Goal: Task Accomplishment & Management: Use online tool/utility

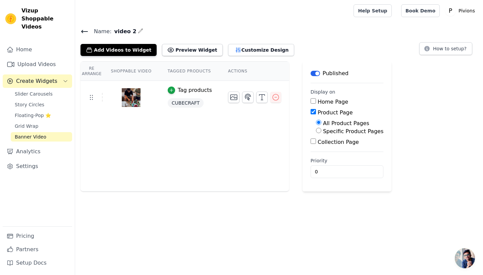
click at [93, 33] on span "Name:" at bounding box center [100, 32] width 23 height 8
click at [88, 32] on icon at bounding box center [85, 32] width 8 height 8
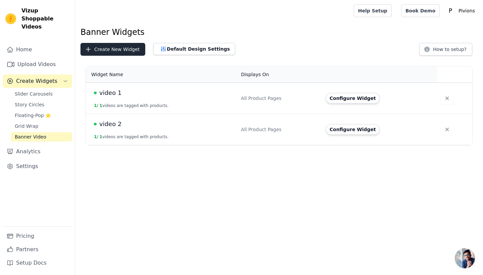
click at [111, 50] on button "Create New Widget" at bounding box center [113, 49] width 65 height 13
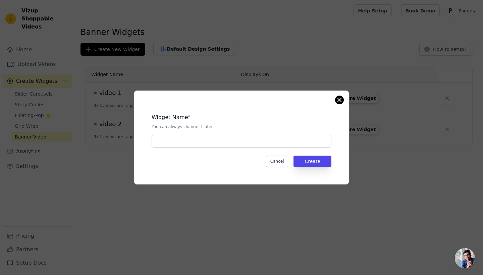
click at [338, 103] on button "Close modal" at bounding box center [340, 100] width 8 height 8
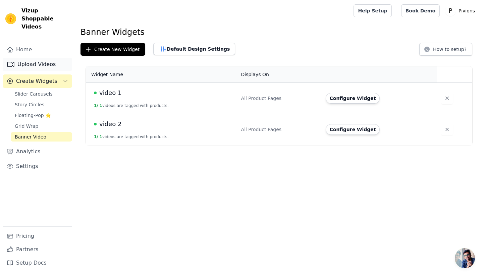
click at [45, 58] on link "Upload Videos" at bounding box center [37, 64] width 69 height 13
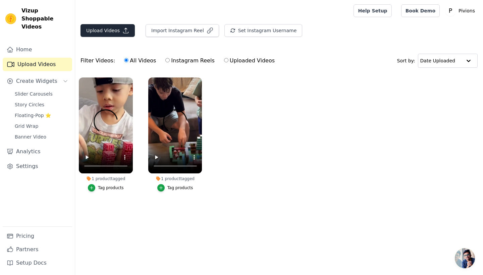
click at [116, 32] on button "Upload Videos" at bounding box center [108, 30] width 54 height 13
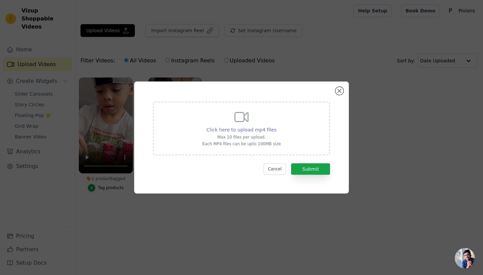
click at [241, 133] on div "Click here to upload mp4 files" at bounding box center [242, 129] width 70 height 7
click at [276, 126] on input "Click here to upload mp4 files Max 10 files per upload. Each MP4 files can be u…" at bounding box center [276, 126] width 0 height 0
type input "C:\fakepath\11F43670-FEDF-4B92-9EA6-81354EDAA6E5.mp4"
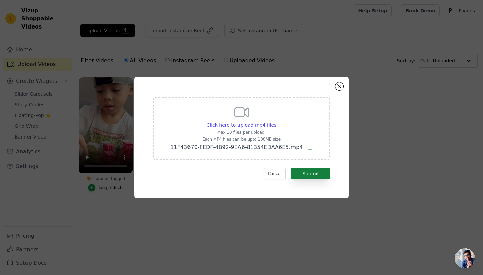
click at [319, 176] on button "Submit" at bounding box center [310, 173] width 39 height 11
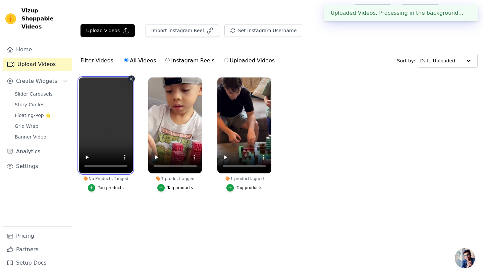
click at [108, 122] on video at bounding box center [106, 126] width 54 height 96
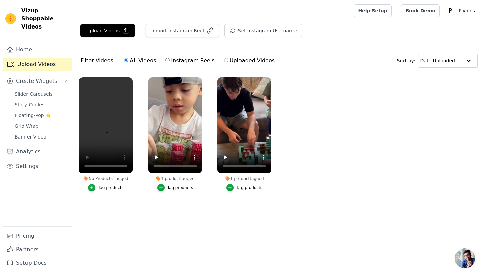
click at [110, 188] on div "Tag products" at bounding box center [111, 187] width 26 height 5
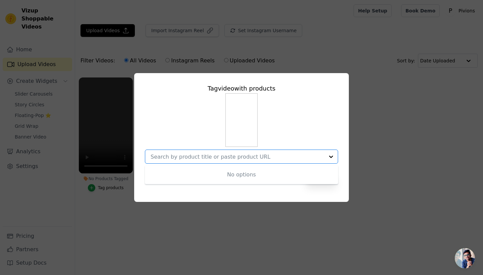
click at [92, 187] on div "Tag video with products No options Option undefined, selected. Cancel Save" at bounding box center [242, 137] width 462 height 150
click at [95, 187] on div "button" at bounding box center [91, 187] width 7 height 7
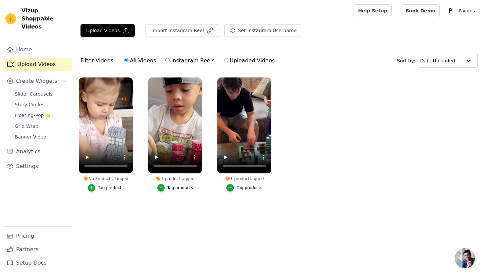
click at [114, 188] on div "Tag products" at bounding box center [111, 187] width 26 height 5
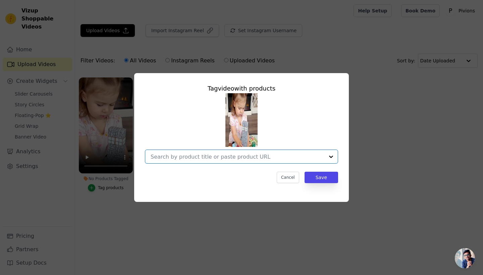
click at [318, 155] on input "No Products Tagged Tag video with products Option undefined, selected. Select i…" at bounding box center [238, 157] width 174 height 6
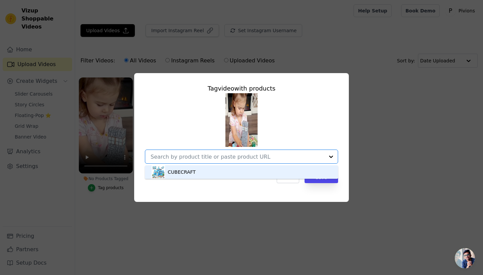
click at [247, 171] on div "CUBECRAFT" at bounding box center [242, 171] width 180 height 13
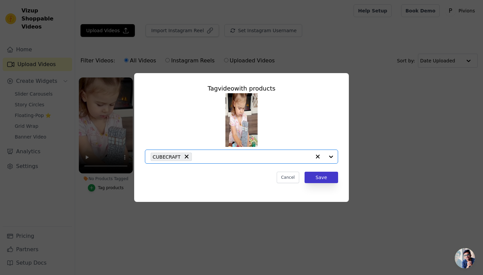
click at [327, 179] on button "Save" at bounding box center [322, 177] width 34 height 11
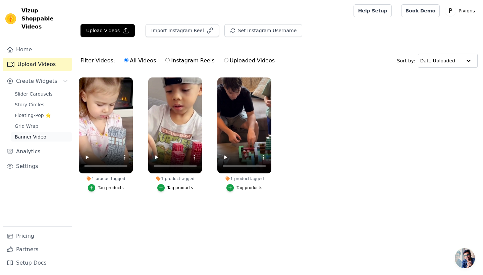
click at [40, 134] on span "Banner Video" at bounding box center [31, 137] width 32 height 7
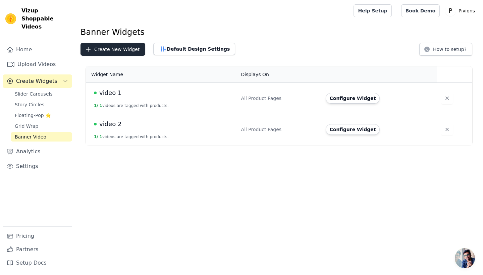
click at [129, 51] on button "Create New Widget" at bounding box center [113, 49] width 65 height 13
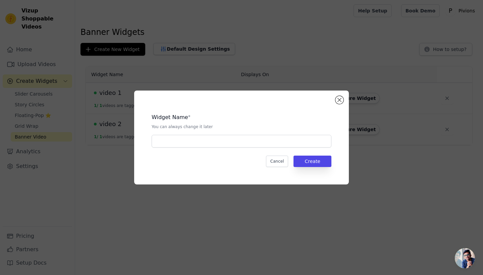
click at [219, 151] on div "Widget Name * You can always change it later Cancel Create" at bounding box center [241, 137] width 193 height 72
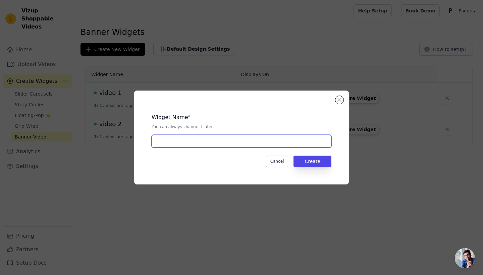
click at [222, 144] on input "text" at bounding box center [242, 141] width 180 height 13
type input "V"
type input "video 3"
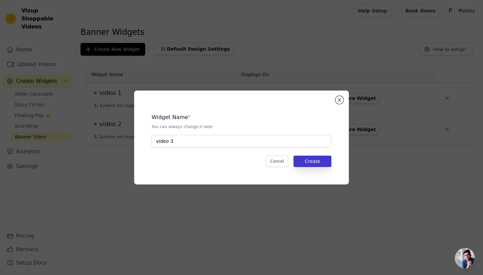
click at [310, 164] on button "Create" at bounding box center [313, 161] width 38 height 11
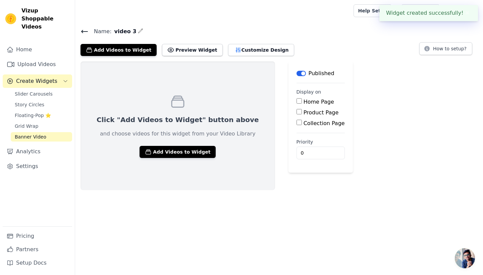
click at [297, 113] on input "Product Page" at bounding box center [299, 111] width 5 height 5
checkbox input "true"
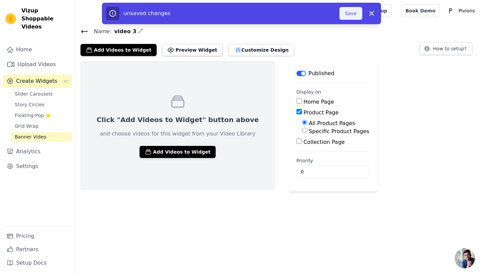
click at [355, 13] on button "Save" at bounding box center [351, 13] width 23 height 13
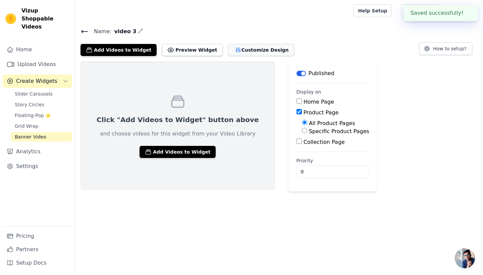
click at [247, 54] on button "Customize Design" at bounding box center [261, 50] width 66 height 12
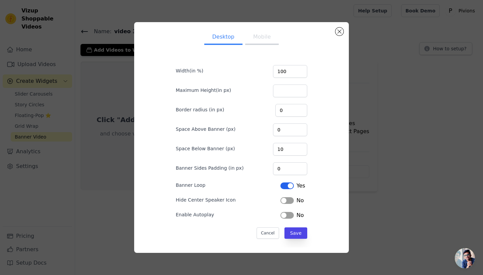
click at [294, 201] on div "No" at bounding box center [292, 201] width 23 height 8
click at [292, 202] on button "Label" at bounding box center [287, 200] width 13 height 7
click at [304, 232] on button "Save" at bounding box center [296, 232] width 23 height 11
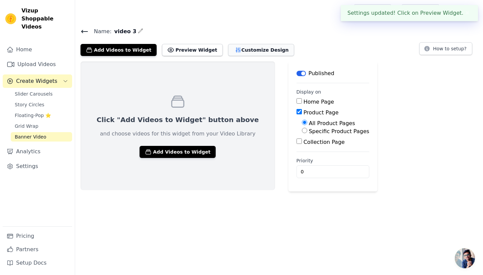
click at [254, 54] on button "Customize Design" at bounding box center [261, 50] width 66 height 12
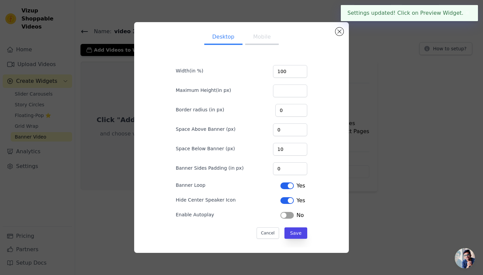
click at [263, 42] on button "Mobile" at bounding box center [262, 37] width 34 height 15
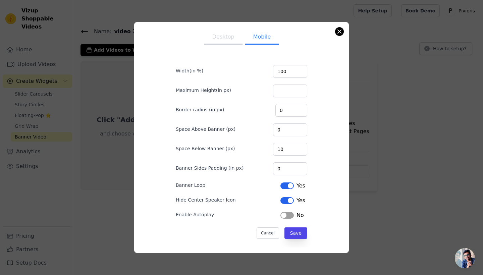
click at [341, 33] on button "Close modal" at bounding box center [340, 32] width 8 height 8
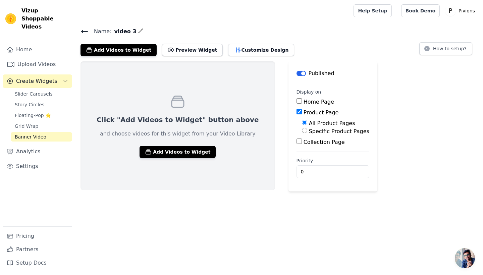
click at [86, 32] on icon at bounding box center [85, 31] width 6 height 3
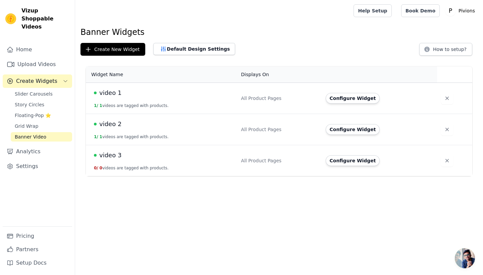
click at [114, 168] on button "0 / 0 videos are tagged with products." at bounding box center [131, 167] width 75 height 5
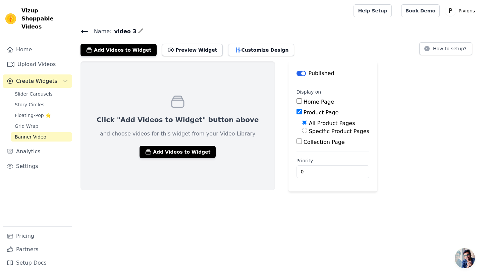
click at [152, 158] on div "Click "Add Videos to Widget" button above and choose videos for this widget fro…" at bounding box center [178, 125] width 195 height 129
click at [153, 157] on button "Add Videos to Widget" at bounding box center [178, 152] width 76 height 12
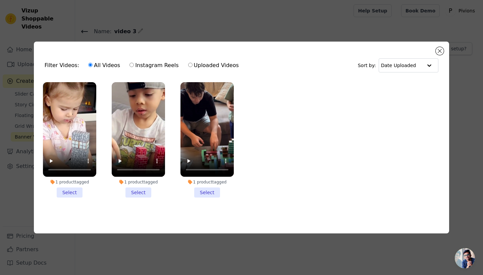
click at [71, 196] on li "1 product tagged Select" at bounding box center [69, 140] width 53 height 116
click at [0, 0] on input "1 product tagged Select" at bounding box center [0, 0] width 0 height 0
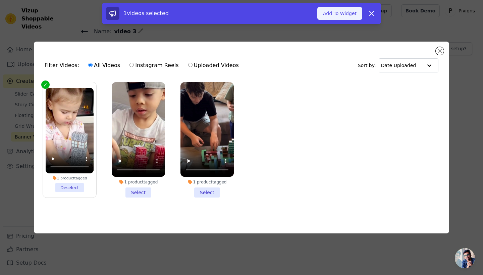
click at [332, 11] on button "Add To Widget" at bounding box center [339, 13] width 45 height 13
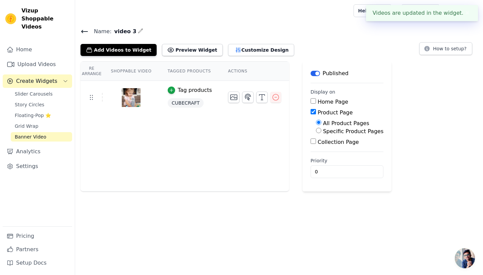
click at [82, 32] on icon at bounding box center [85, 31] width 6 height 3
